Goal: Information Seeking & Learning: Learn about a topic

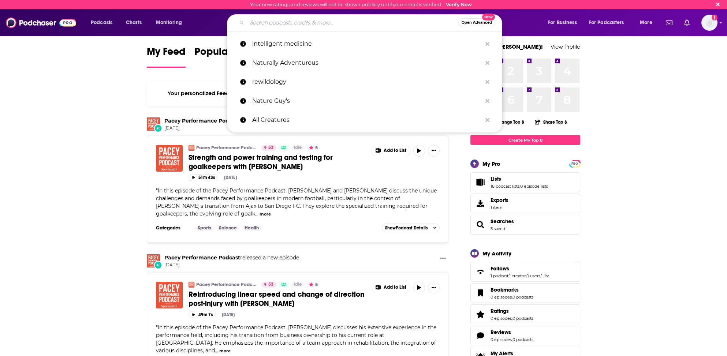
drag, startPoint x: 254, startPoint y: 22, endPoint x: 256, endPoint y: 26, distance: 5.1
click at [254, 22] on input "Search podcasts, credits, & more..." at bounding box center [352, 23] width 211 height 12
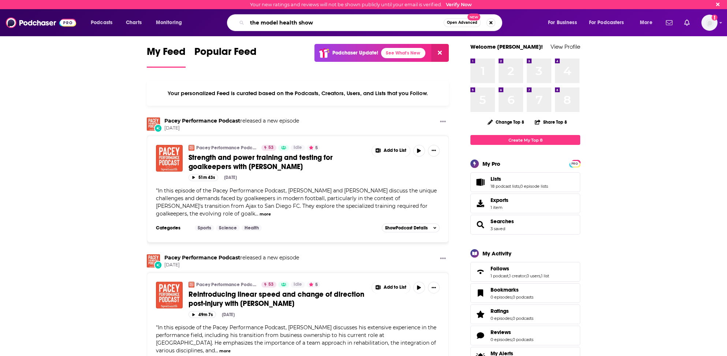
type input "the model health show"
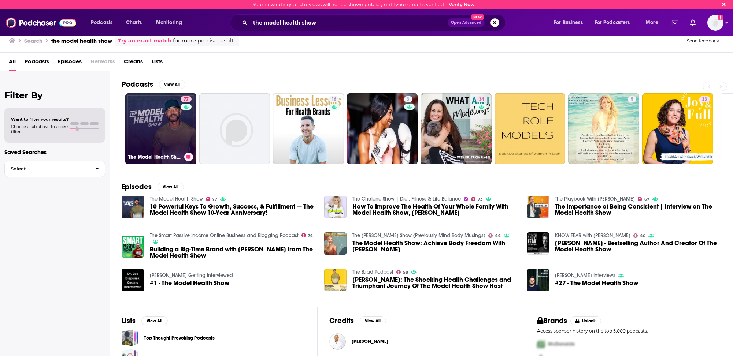
click at [156, 134] on link "77 The Model Health Show" at bounding box center [160, 128] width 71 height 71
